Goal: Check status: Check status

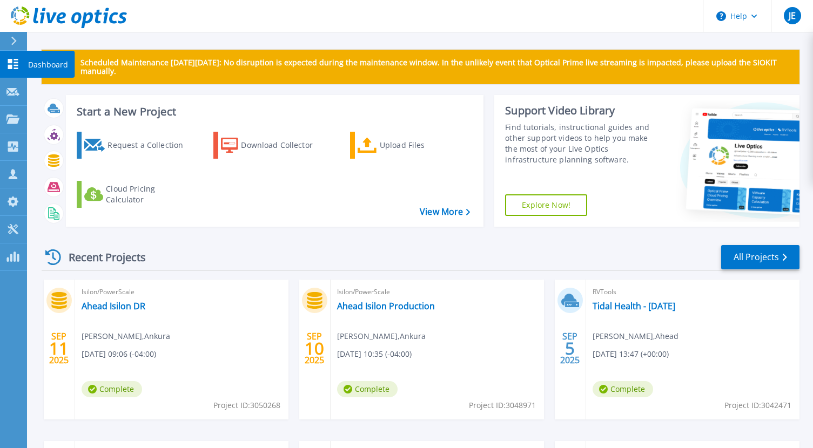
click at [35, 64] on p "Dashboard" at bounding box center [48, 65] width 40 height 28
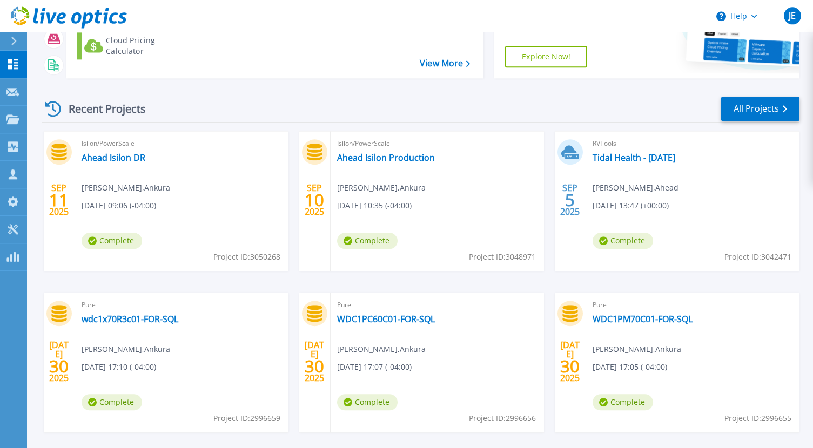
scroll to position [165, 0]
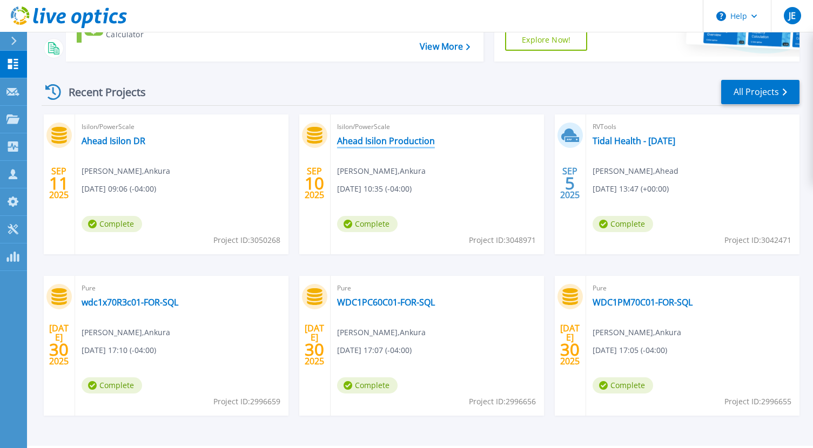
click at [360, 139] on link "Ahead Isilon Production" at bounding box center [386, 141] width 98 height 11
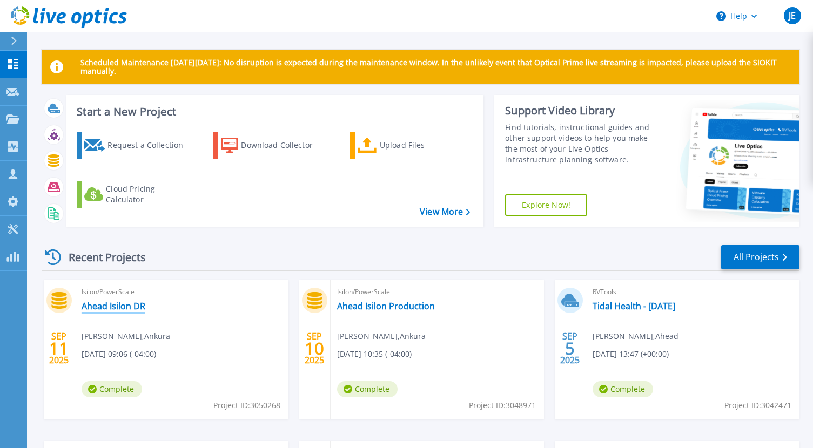
click at [143, 307] on link "Ahead Isilon DR" at bounding box center [114, 306] width 64 height 11
click at [383, 301] on link "Ahead Isilon Production" at bounding box center [386, 306] width 98 height 11
click at [115, 305] on link "Ahead Isilon DR" at bounding box center [114, 306] width 64 height 11
